Goal: Transaction & Acquisition: Purchase product/service

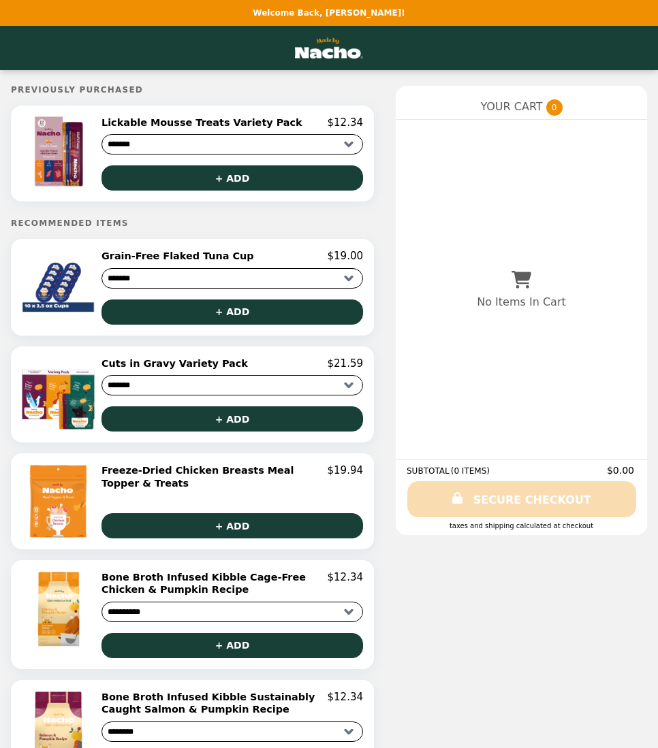
click at [159, 260] on h2 "Grain-Free Flaked Tuna Cup" at bounding box center [180, 256] width 158 height 12
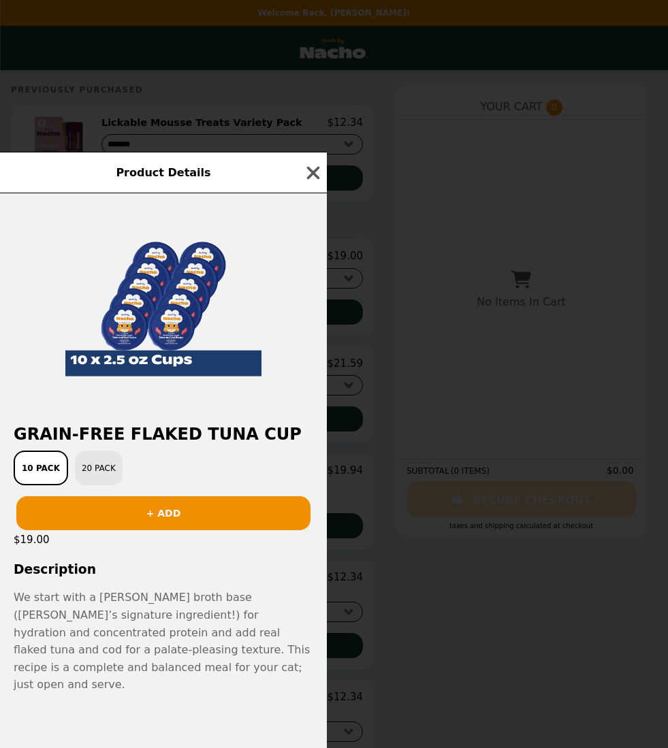
click at [91, 483] on button "20 Pack" at bounding box center [99, 468] width 48 height 35
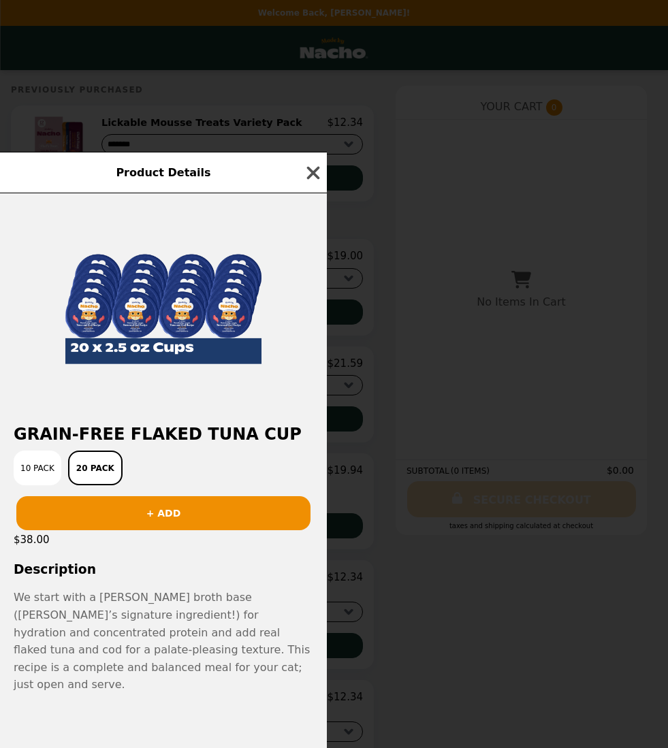
click at [313, 179] on icon "button" at bounding box center [313, 172] width 13 height 13
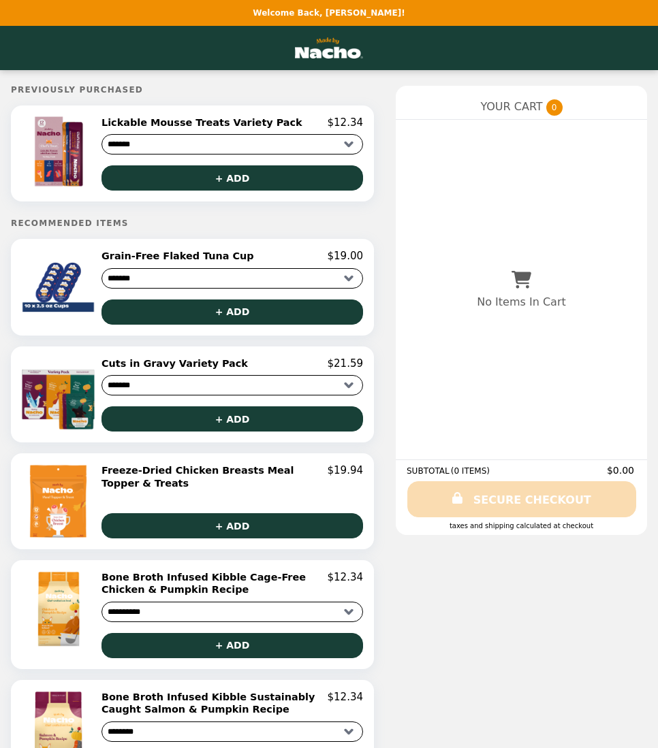
click at [69, 387] on img at bounding box center [60, 394] width 78 height 74
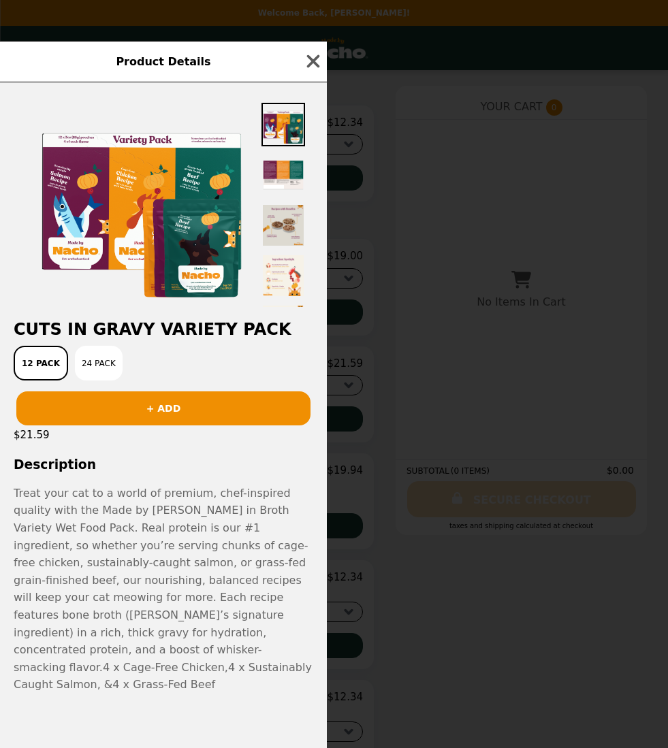
click at [281, 247] on img at bounding box center [283, 226] width 44 height 44
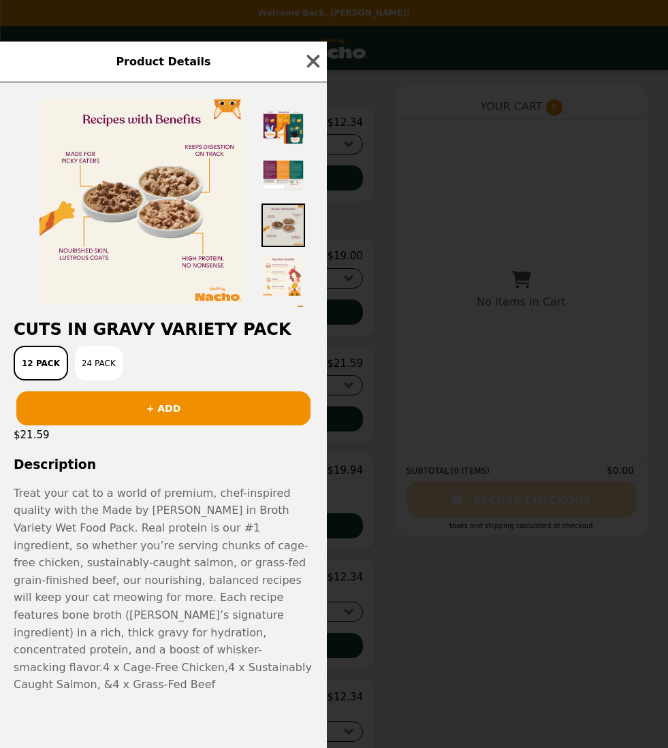
click at [273, 241] on img at bounding box center [283, 226] width 44 height 44
click at [282, 298] on img at bounding box center [283, 276] width 44 height 44
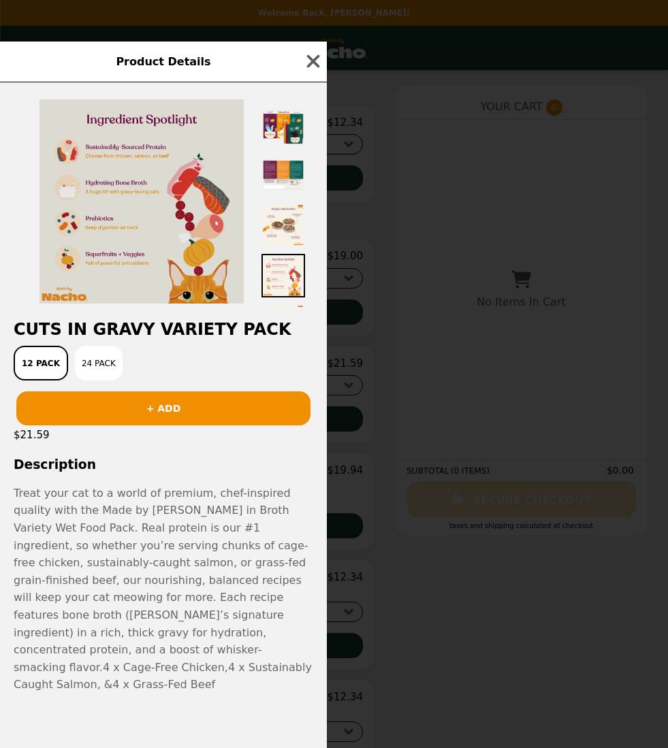
click at [117, 226] on img at bounding box center [141, 201] width 204 height 204
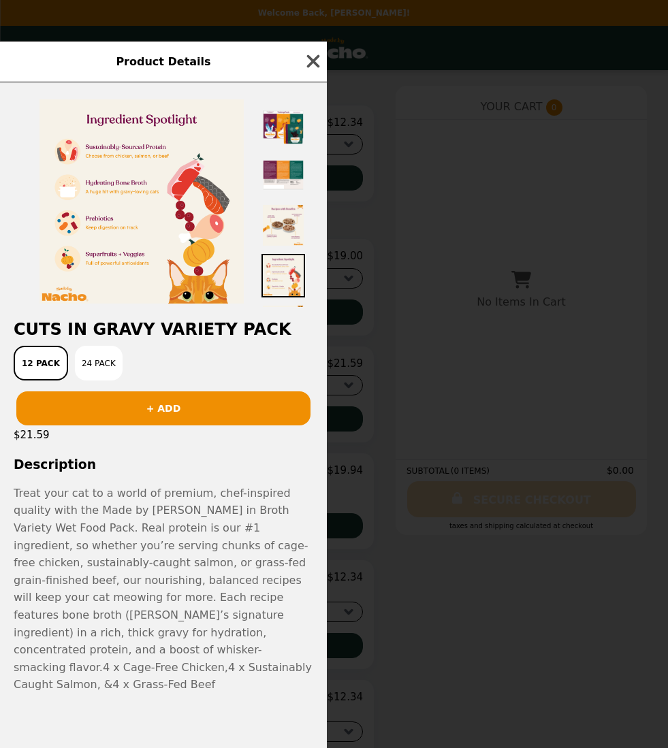
click at [315, 71] on icon "button" at bounding box center [313, 61] width 20 height 20
